Goal: Complete application form

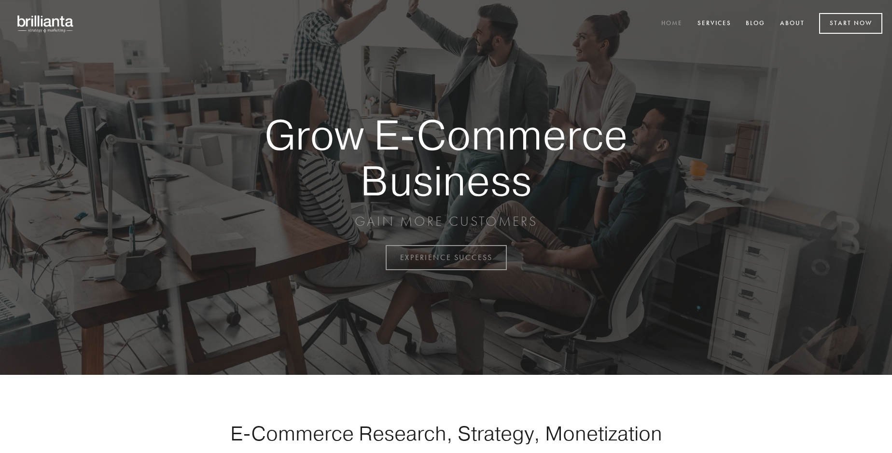
scroll to position [2530, 0]
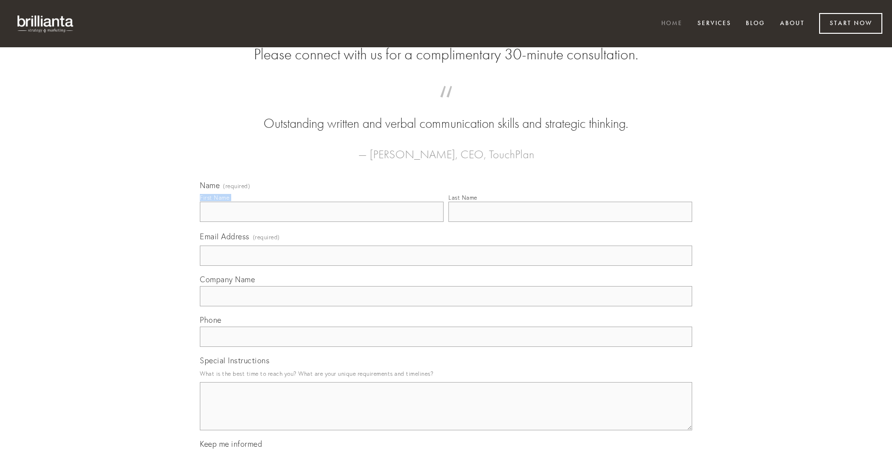
type input "[PERSON_NAME]"
click at [570, 222] on input "Last Name" at bounding box center [570, 212] width 244 height 20
type input "[PERSON_NAME]"
click at [446, 266] on input "Email Address (required)" at bounding box center [446, 256] width 492 height 20
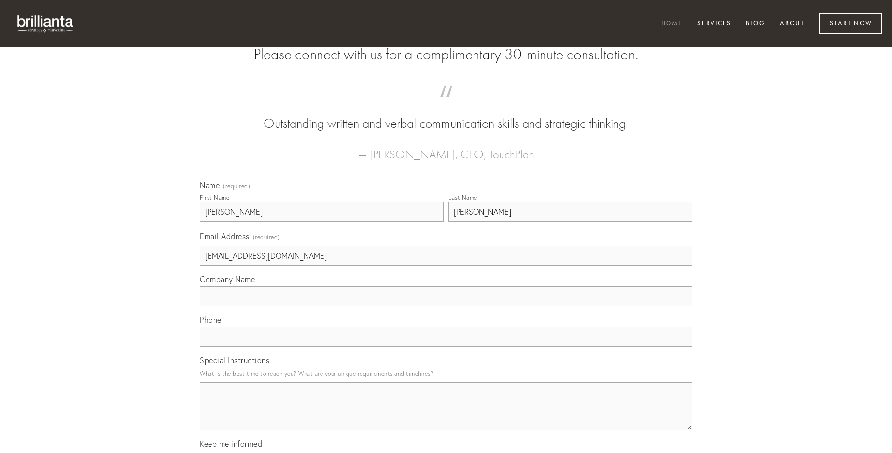
type input "[EMAIL_ADDRESS][DOMAIN_NAME]"
click at [446, 306] on input "Company Name" at bounding box center [446, 296] width 492 height 20
type input "cena"
click at [446, 347] on input "text" at bounding box center [446, 337] width 492 height 20
click at [446, 415] on textarea "Special Instructions" at bounding box center [446, 406] width 492 height 48
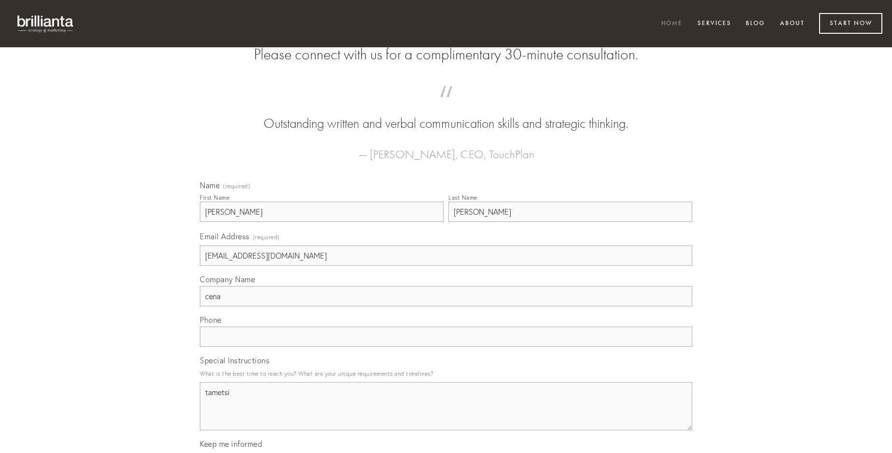
type textarea "tametsi"
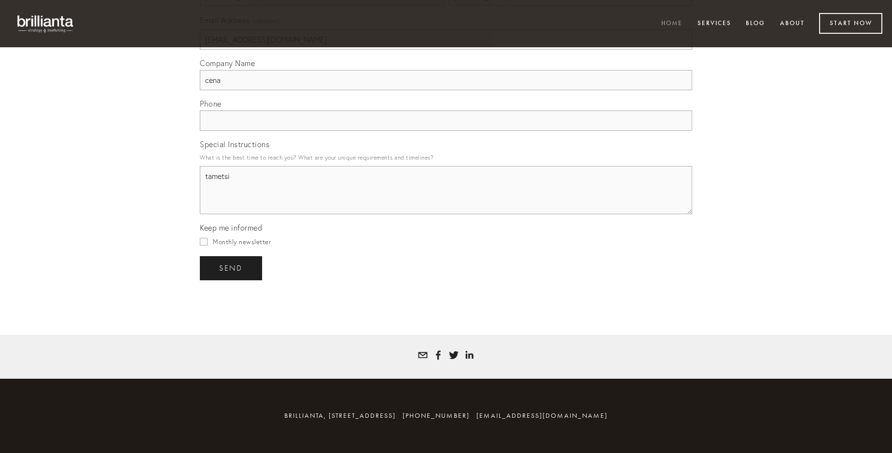
click at [232, 268] on span "send" at bounding box center [231, 268] width 24 height 9
